Goal: Information Seeking & Learning: Check status

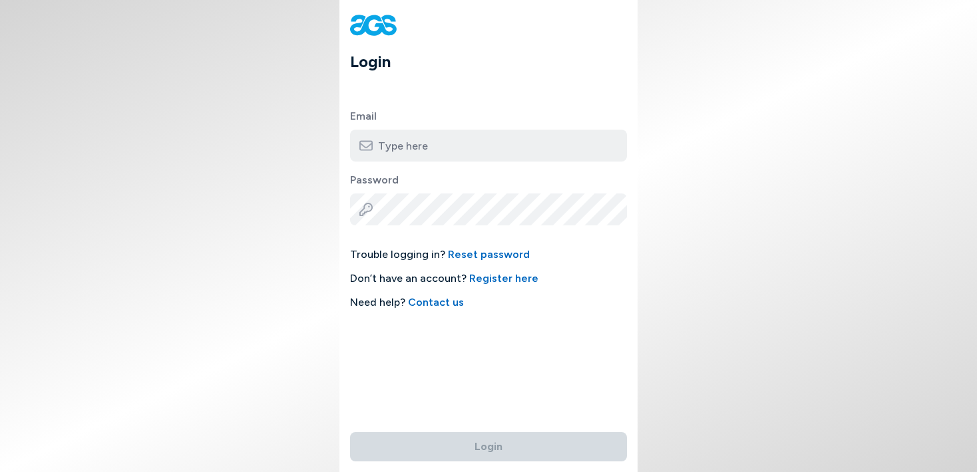
click at [506, 146] on input "email" at bounding box center [488, 146] width 277 height 32
type input "[EMAIL_ADDRESS][DOMAIN_NAME]"
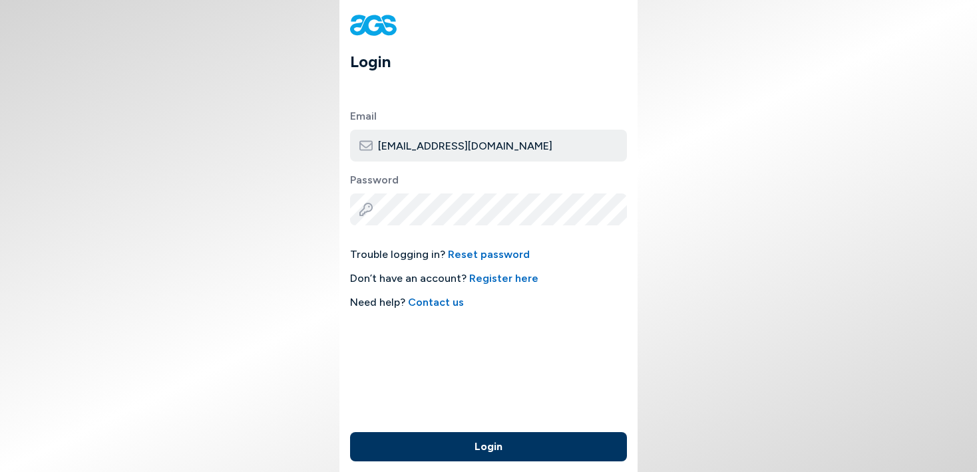
click at [504, 443] on button "Login" at bounding box center [488, 446] width 277 height 29
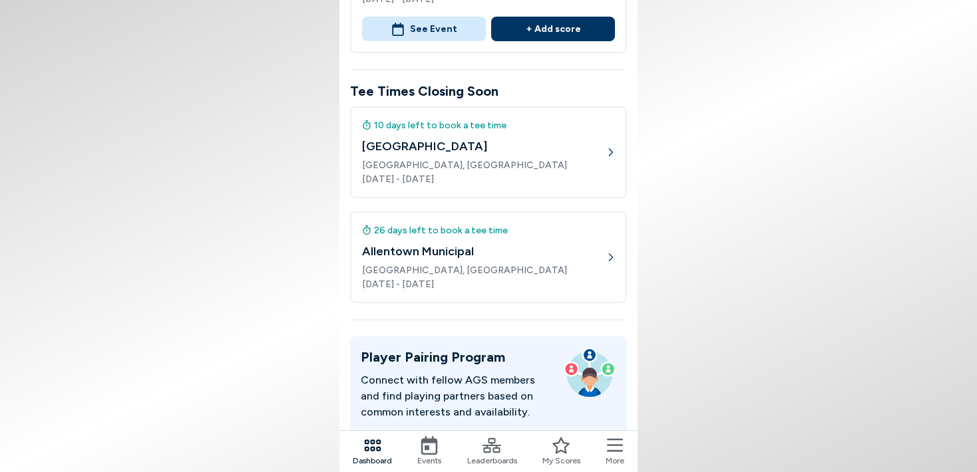
scroll to position [209, 0]
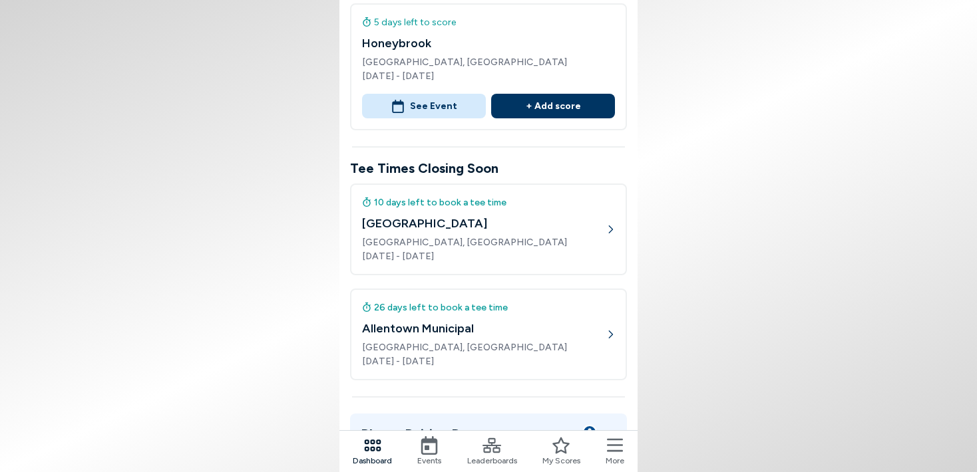
click at [491, 450] on icon at bounding box center [491, 445] width 19 height 19
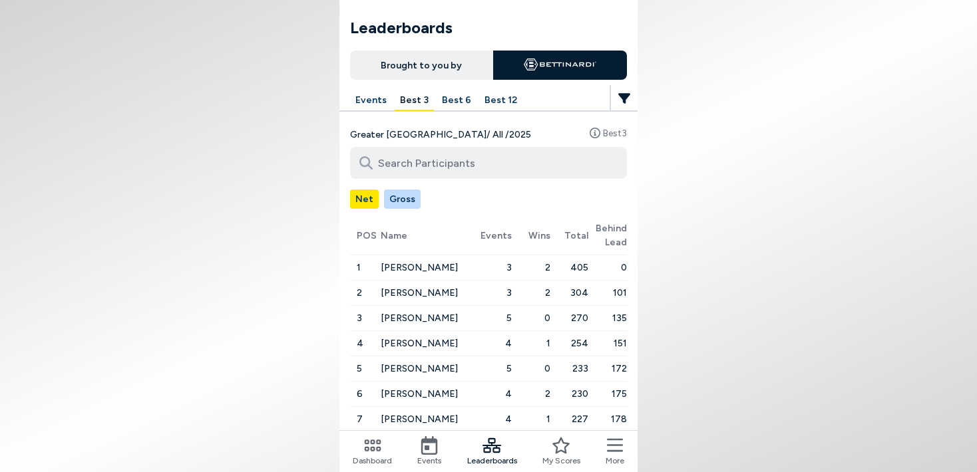
click at [494, 96] on button "Best 12" at bounding box center [500, 100] width 43 height 21
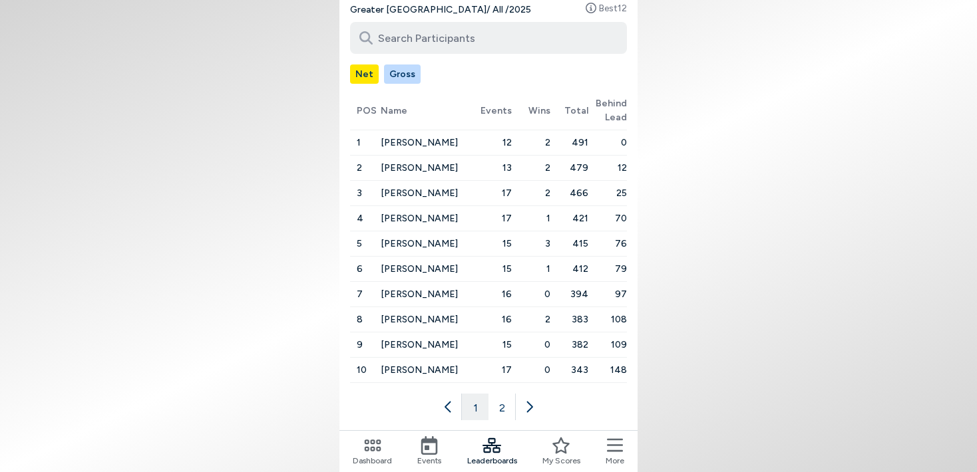
scroll to position [126, 0]
click at [532, 403] on icon at bounding box center [528, 406] width 13 height 13
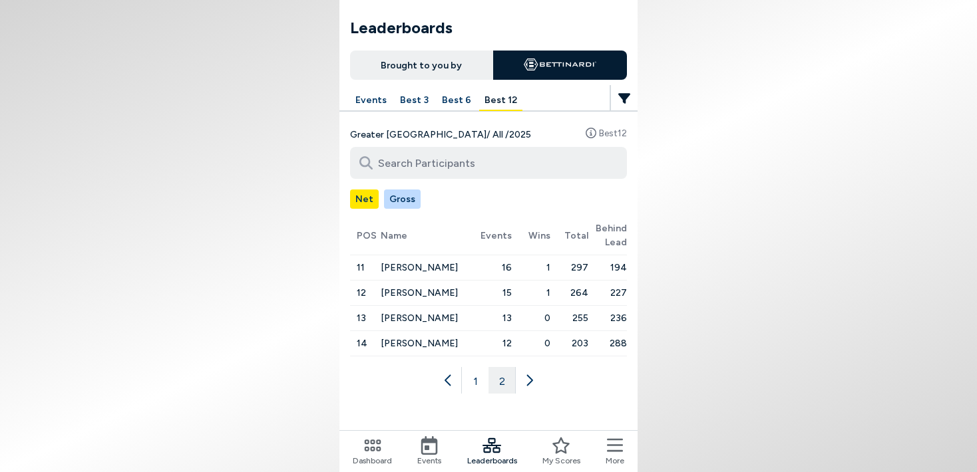
scroll to position [0, 0]
click at [478, 378] on button "1" at bounding box center [475, 380] width 27 height 27
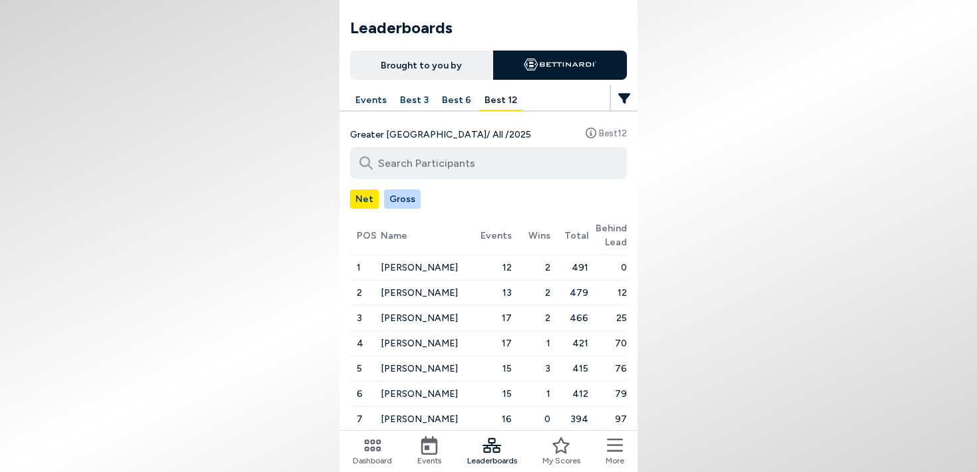
click at [489, 448] on icon at bounding box center [491, 445] width 19 height 15
click at [452, 99] on button "Best 6" at bounding box center [456, 100] width 40 height 21
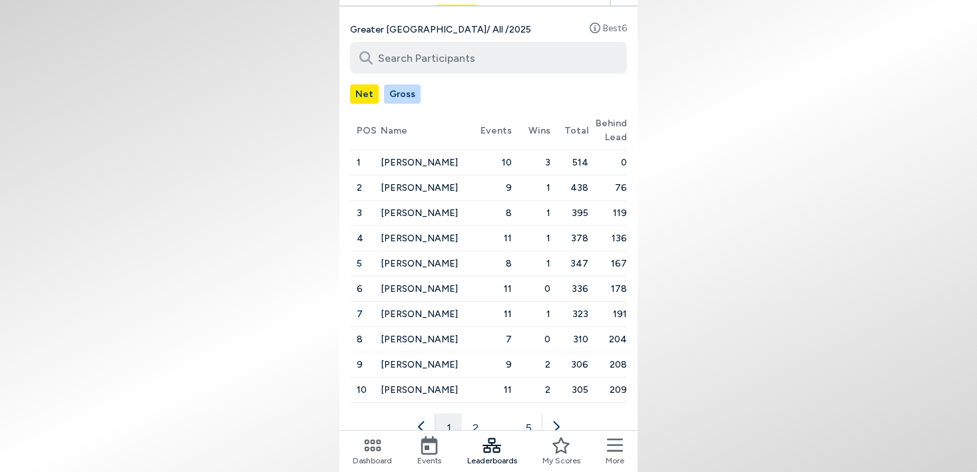
scroll to position [148, 0]
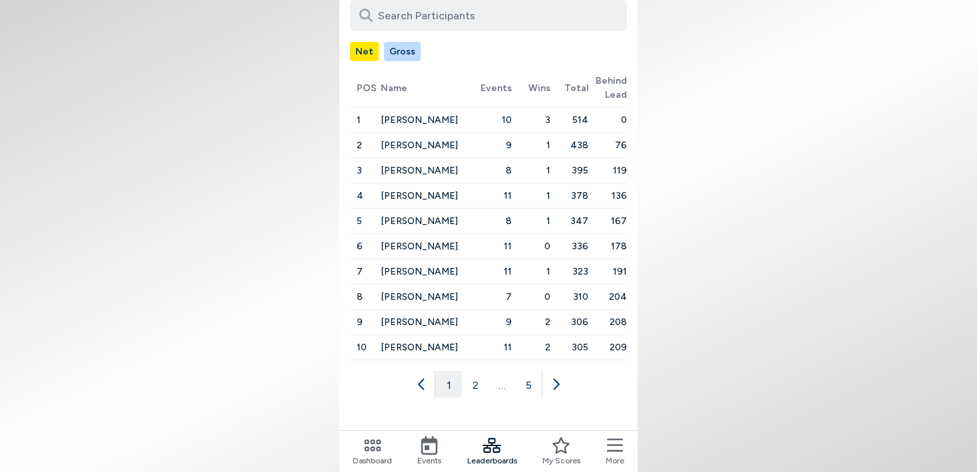
click at [431, 449] on icon at bounding box center [429, 445] width 19 height 19
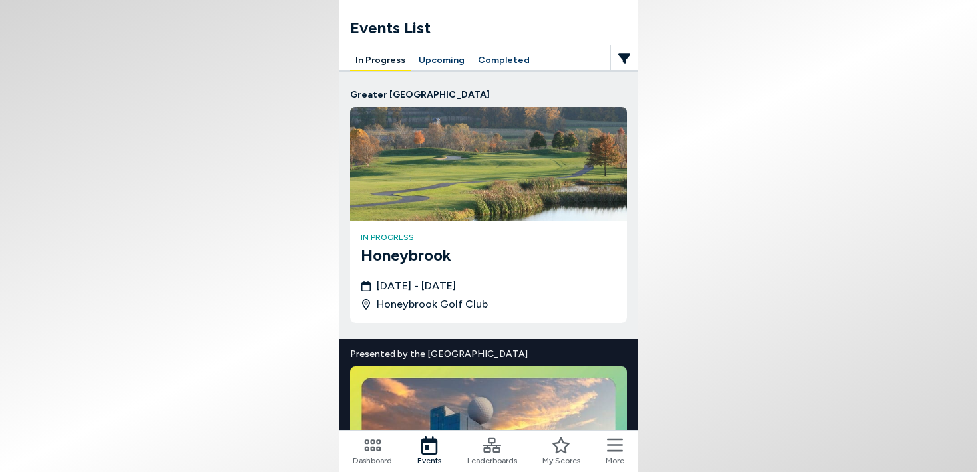
click at [496, 59] on button "Completed" at bounding box center [503, 61] width 63 height 21
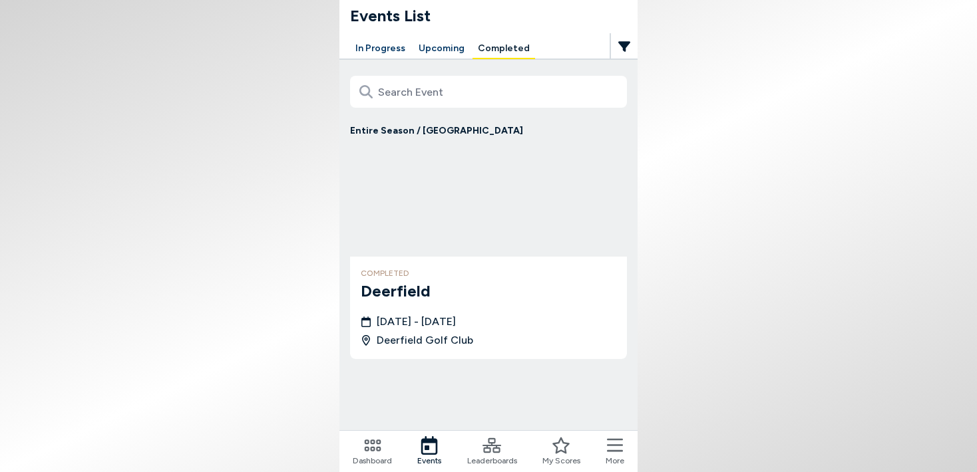
scroll to position [13, 0]
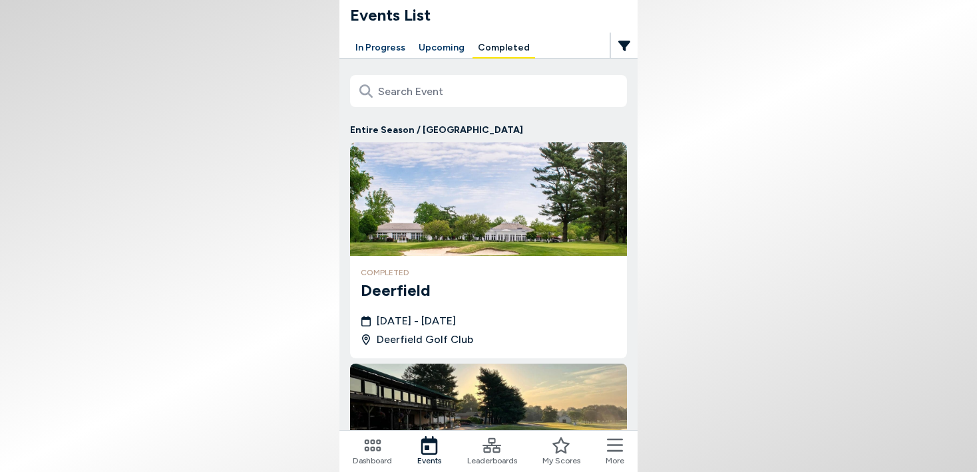
click at [406, 290] on h3 "Deerfield" at bounding box center [488, 291] width 255 height 24
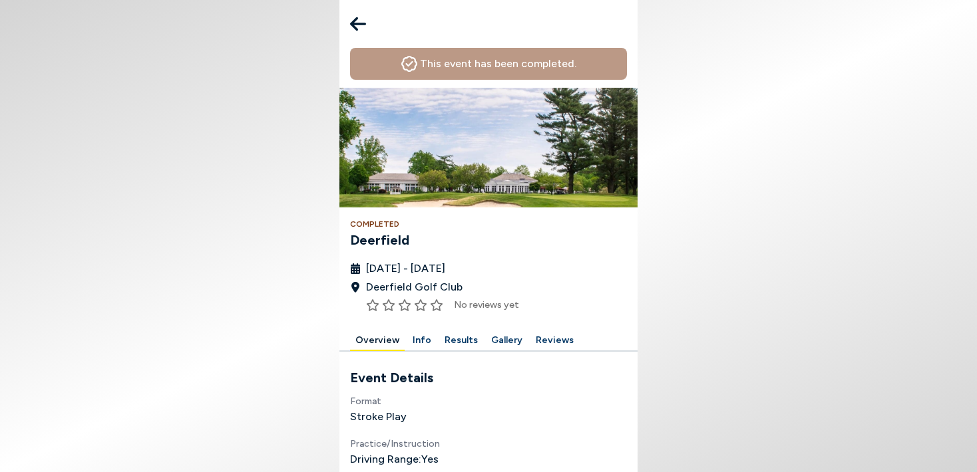
click at [455, 337] on button "Results" at bounding box center [461, 341] width 44 height 21
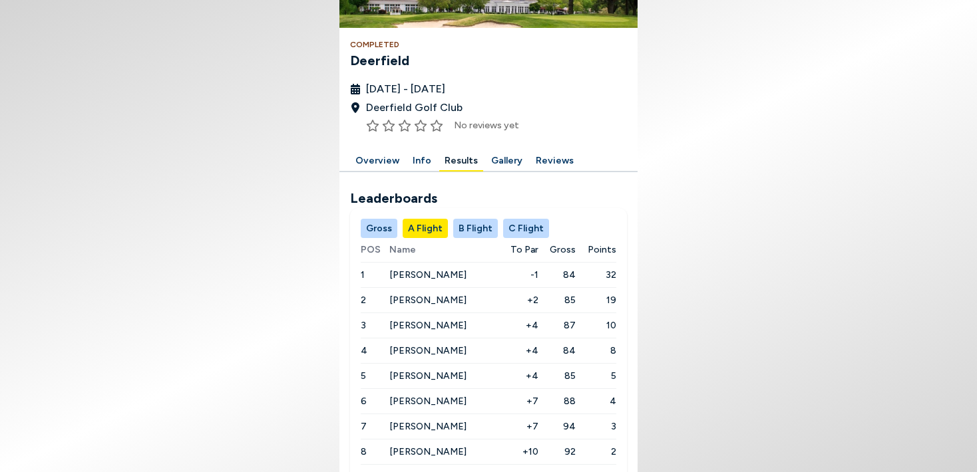
scroll to position [212, 0]
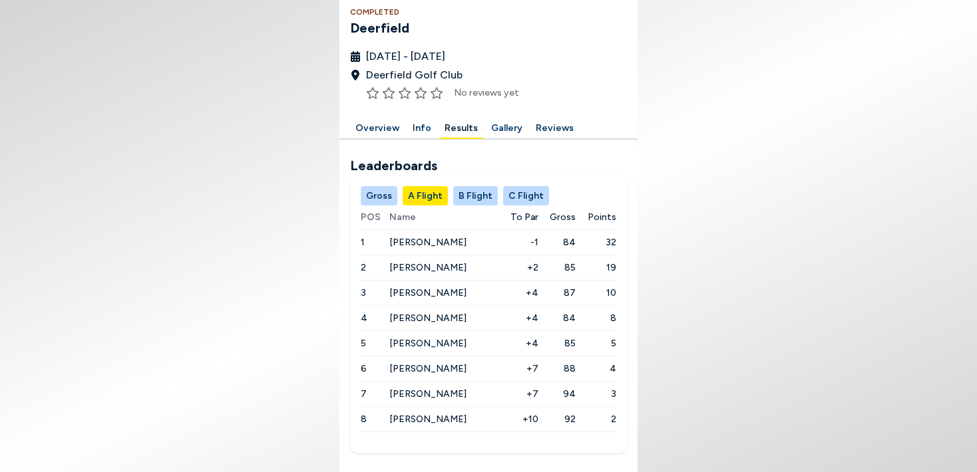
click at [469, 195] on button "B Flight" at bounding box center [475, 195] width 45 height 19
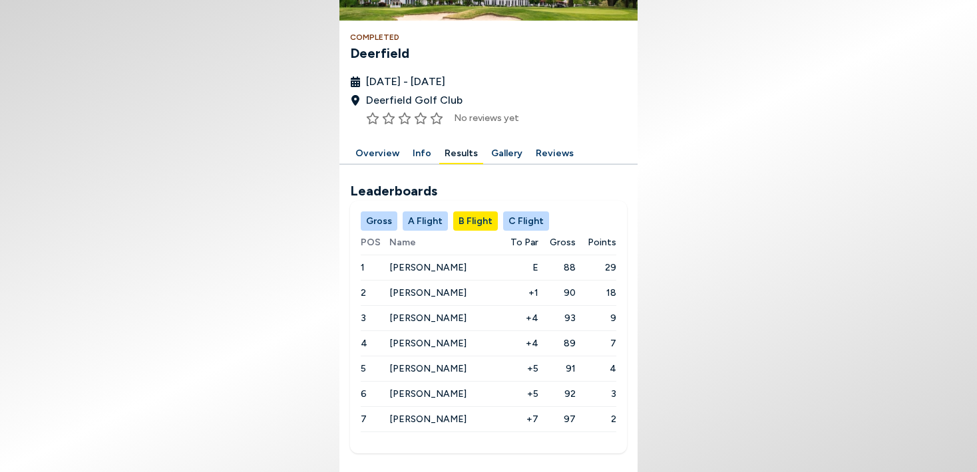
scroll to position [187, 0]
click at [521, 222] on button "C Flight" at bounding box center [526, 221] width 46 height 19
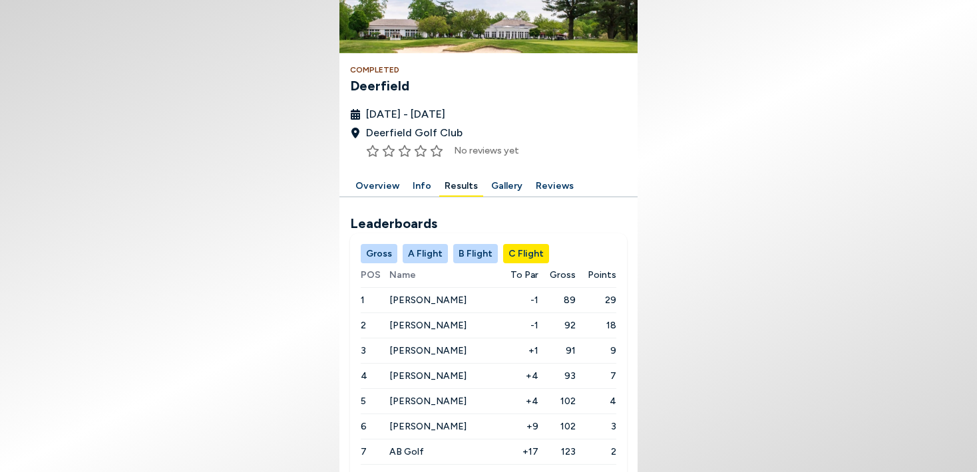
scroll to position [0, 0]
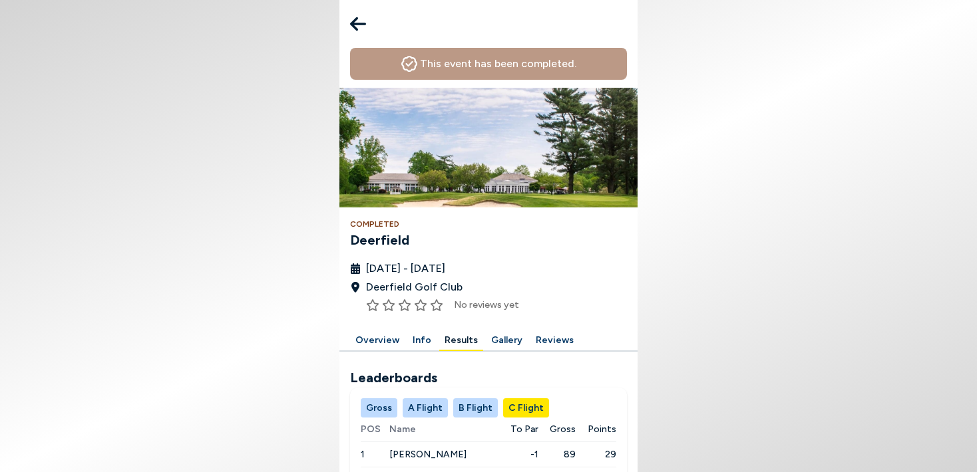
click at [354, 20] on icon at bounding box center [358, 24] width 16 height 14
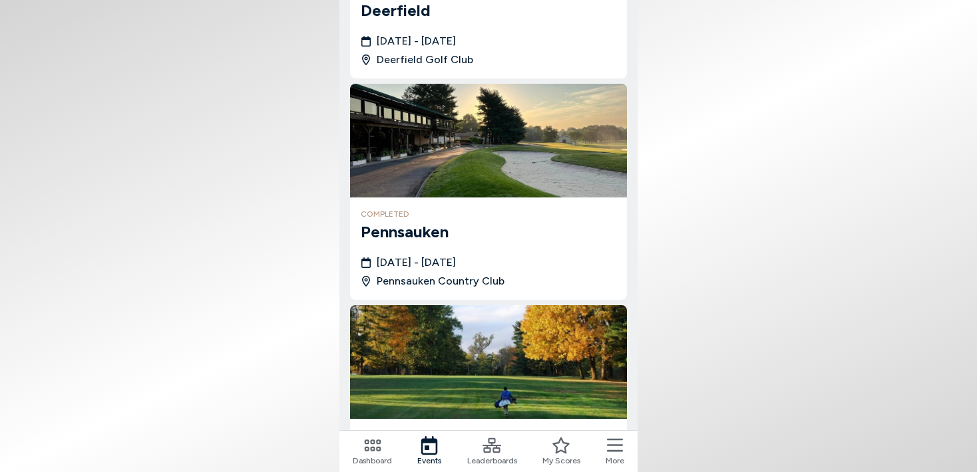
scroll to position [311, 0]
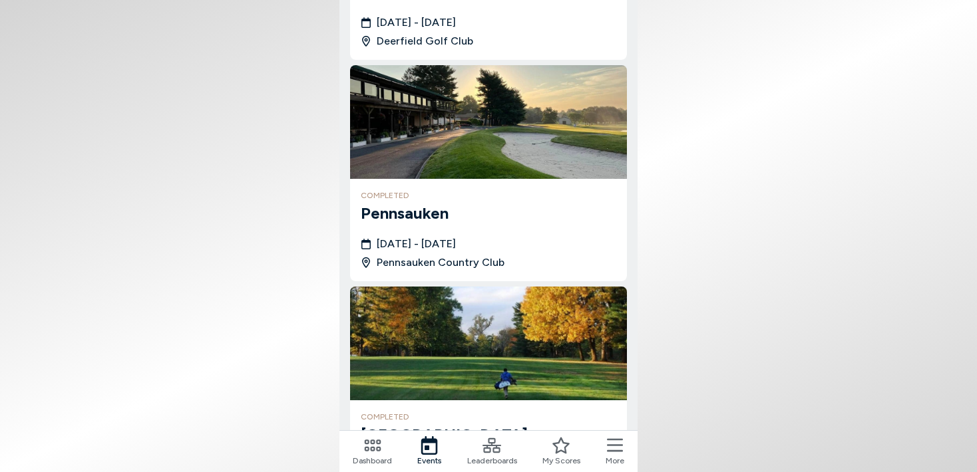
click at [447, 247] on span "[DATE] - [DATE]" at bounding box center [416, 244] width 79 height 16
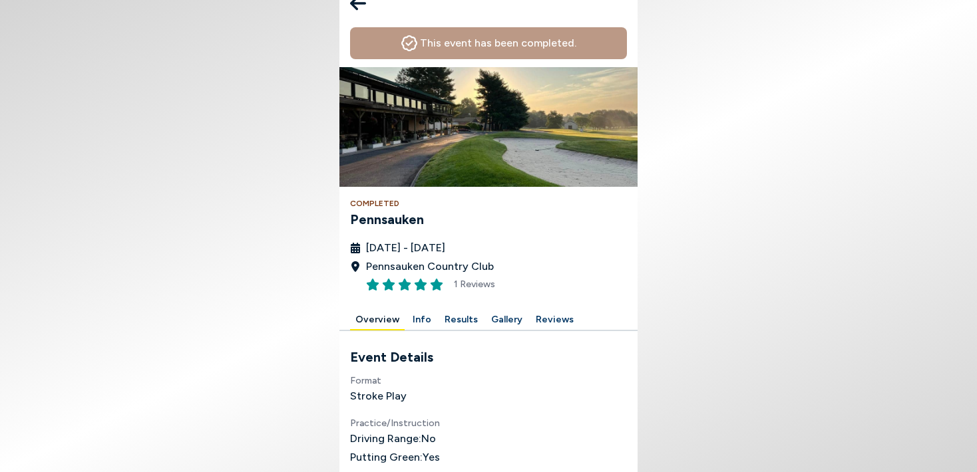
scroll to position [28, 0]
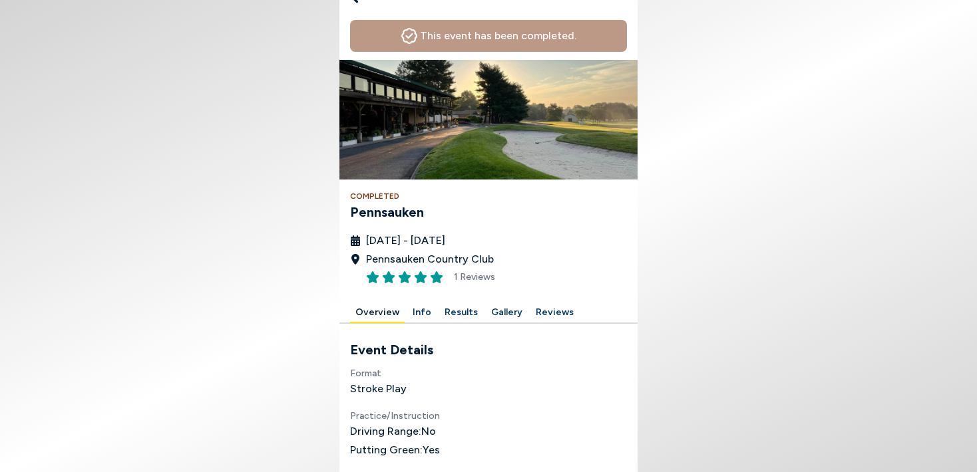
click at [464, 310] on button "Results" at bounding box center [461, 313] width 44 height 21
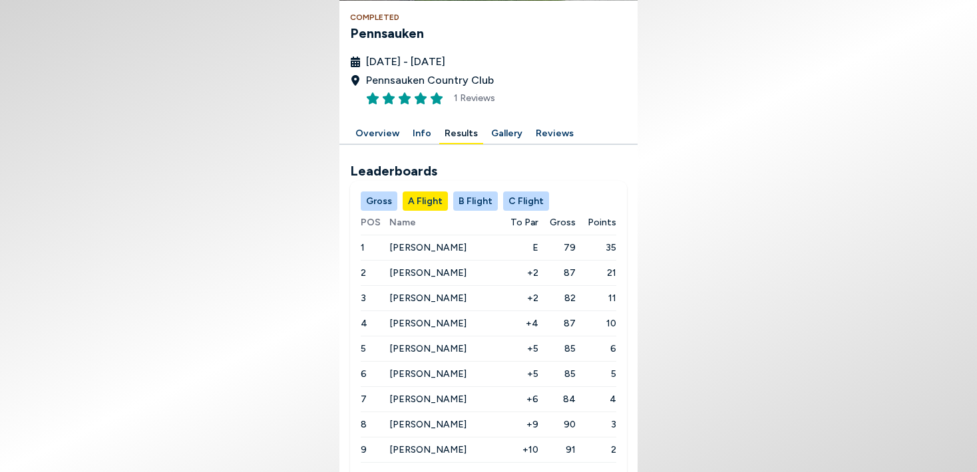
scroll to position [237, 0]
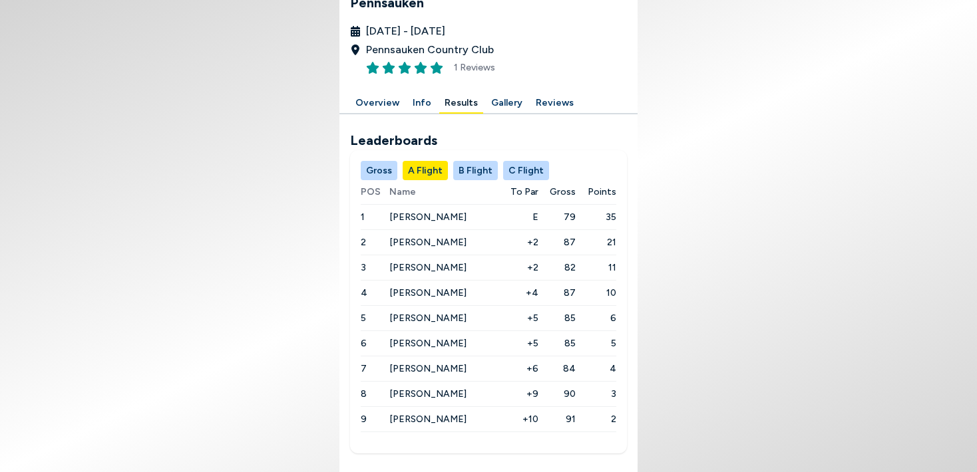
click at [474, 170] on button "B Flight" at bounding box center [475, 170] width 45 height 19
click at [518, 167] on button "C Flight" at bounding box center [526, 170] width 46 height 19
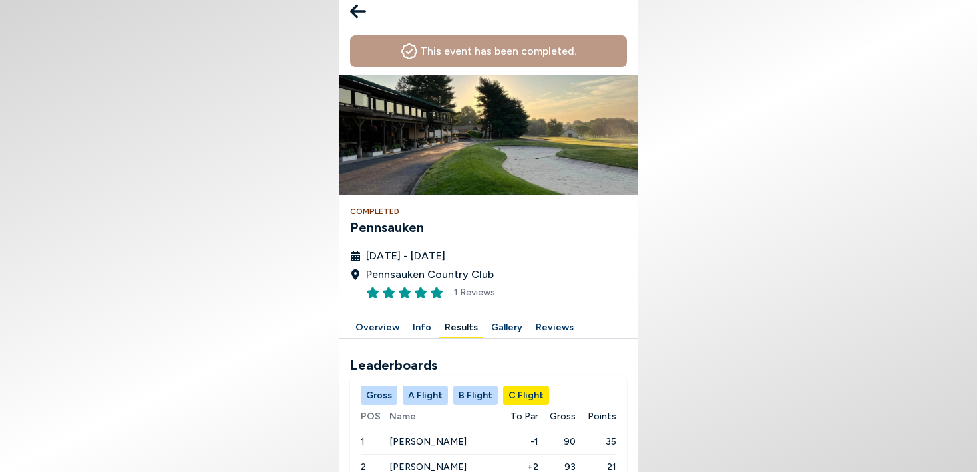
scroll to position [0, 0]
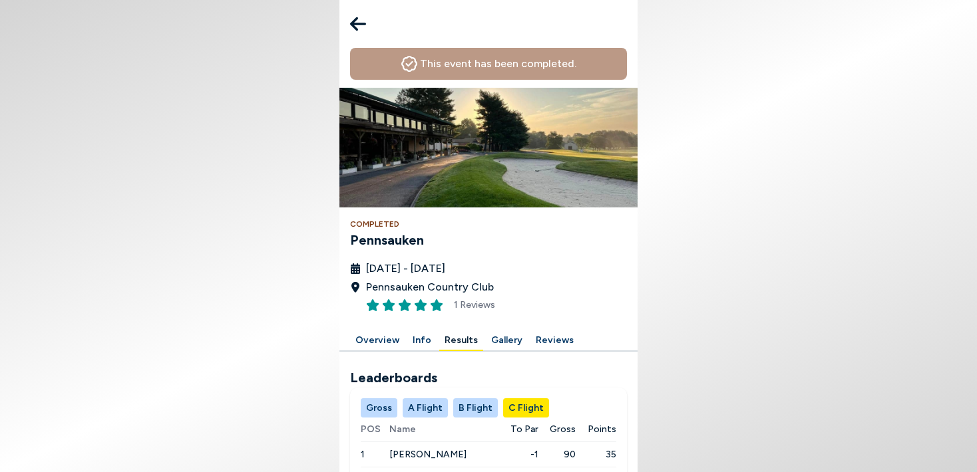
click at [357, 17] on icon at bounding box center [358, 24] width 16 height 14
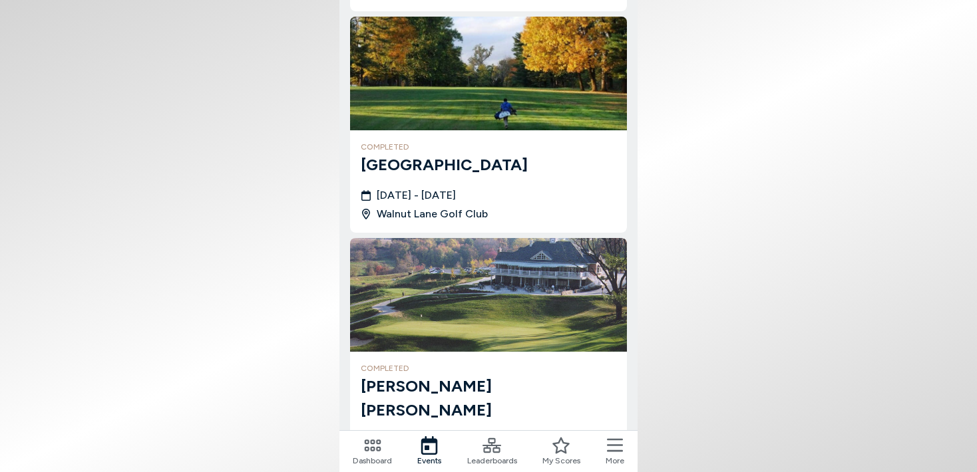
scroll to position [602, 0]
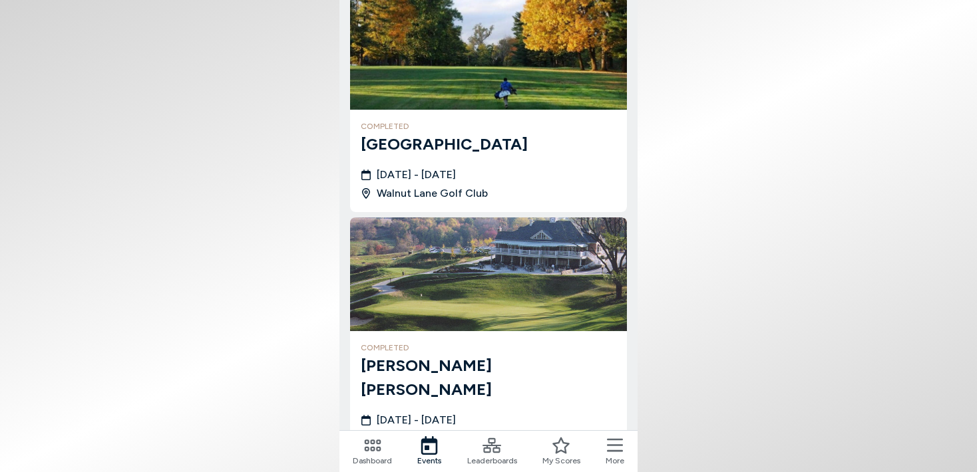
click at [408, 140] on h3 "[GEOGRAPHIC_DATA]" at bounding box center [488, 144] width 255 height 24
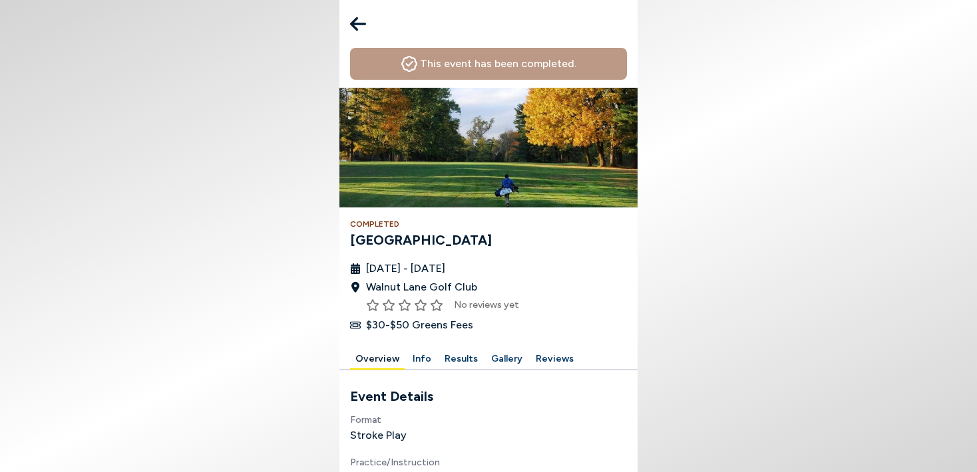
click at [457, 359] on button "Results" at bounding box center [461, 359] width 44 height 21
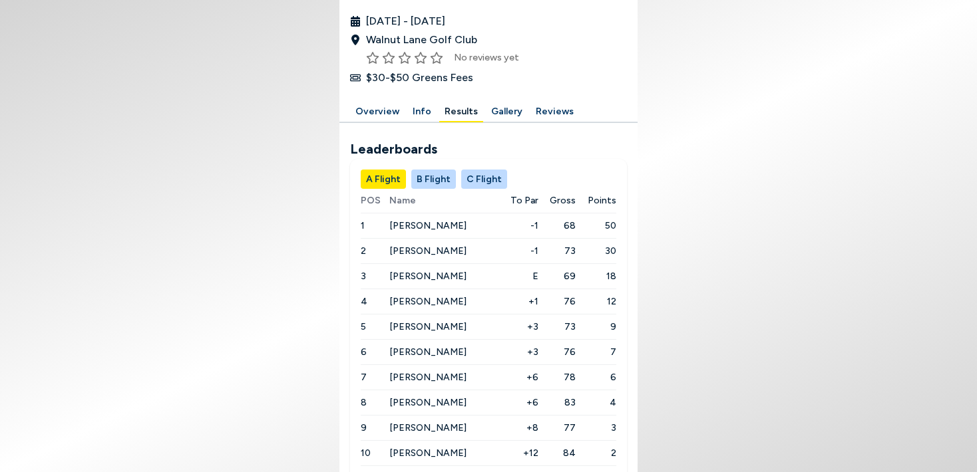
scroll to position [281, 0]
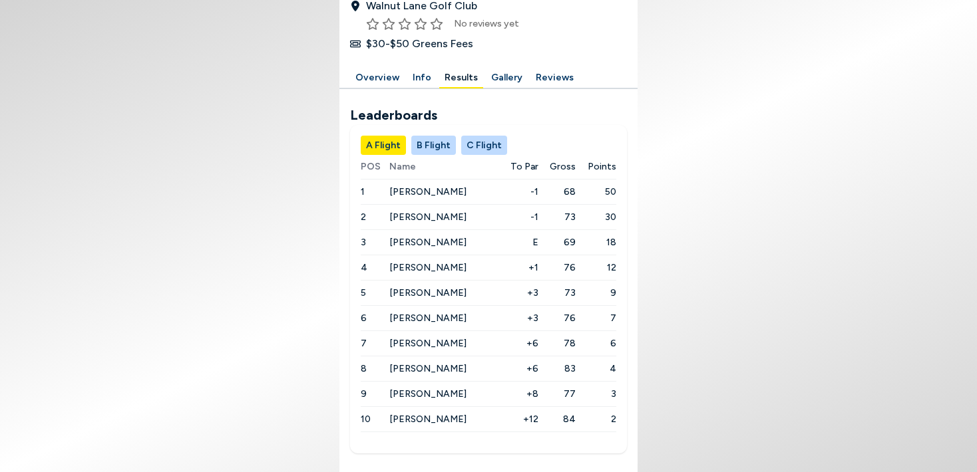
click at [431, 144] on button "B Flight" at bounding box center [433, 145] width 45 height 19
click at [506, 454] on button "2" at bounding box center [501, 456] width 27 height 27
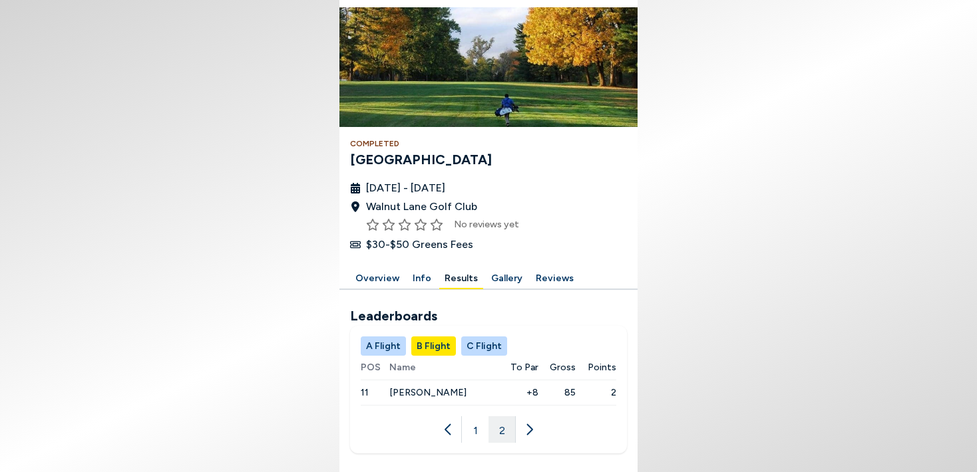
click at [480, 343] on button "C Flight" at bounding box center [484, 346] width 46 height 19
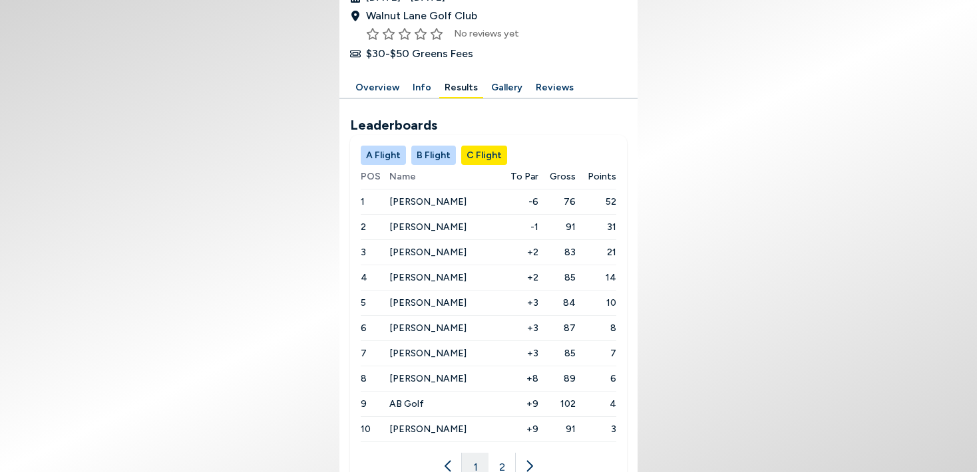
scroll to position [308, 0]
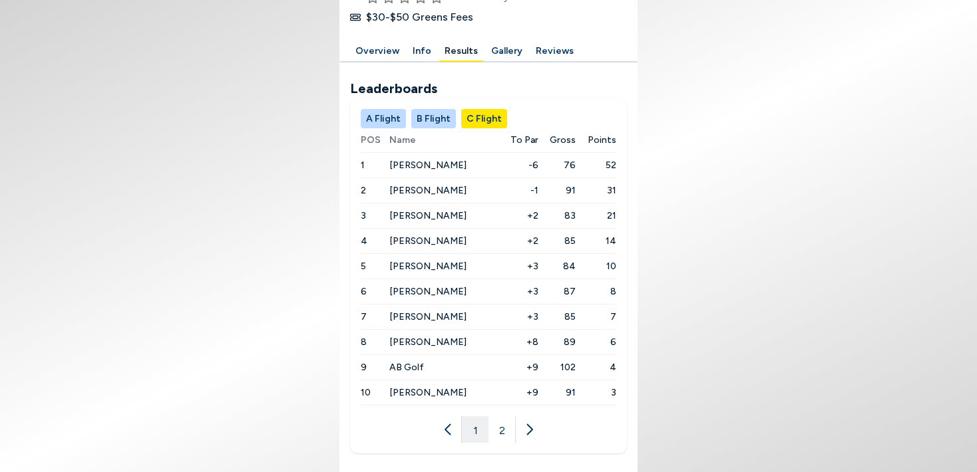
click at [506, 430] on button "2" at bounding box center [501, 429] width 27 height 27
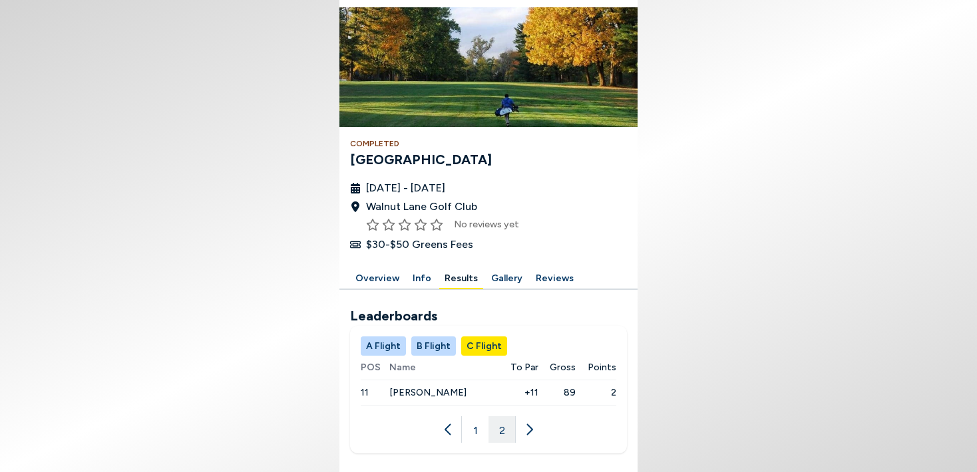
scroll to position [80, 0]
click at [477, 428] on button "1" at bounding box center [475, 429] width 27 height 27
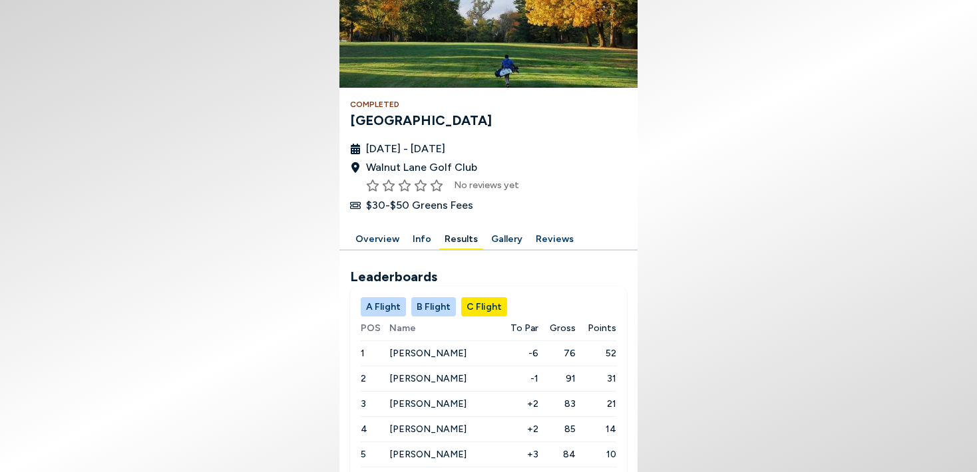
scroll to position [0, 0]
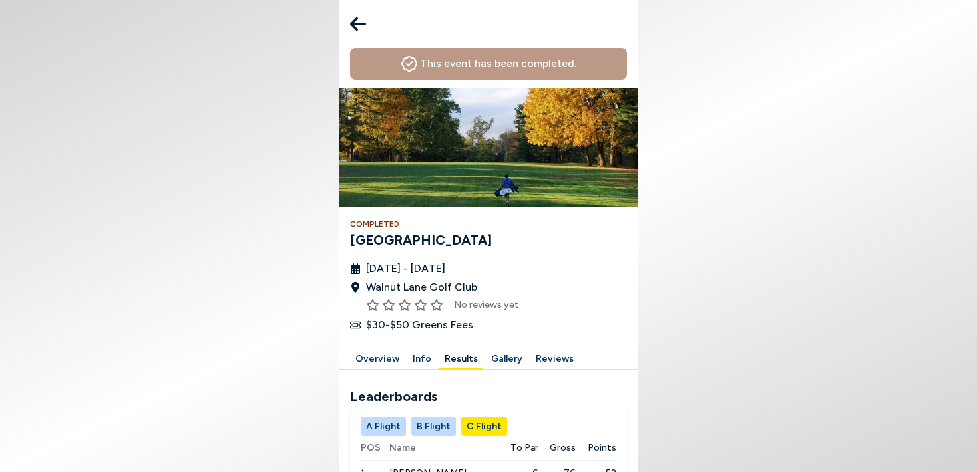
click at [353, 23] on icon at bounding box center [358, 24] width 16 height 14
